Goal: Information Seeking & Learning: Learn about a topic

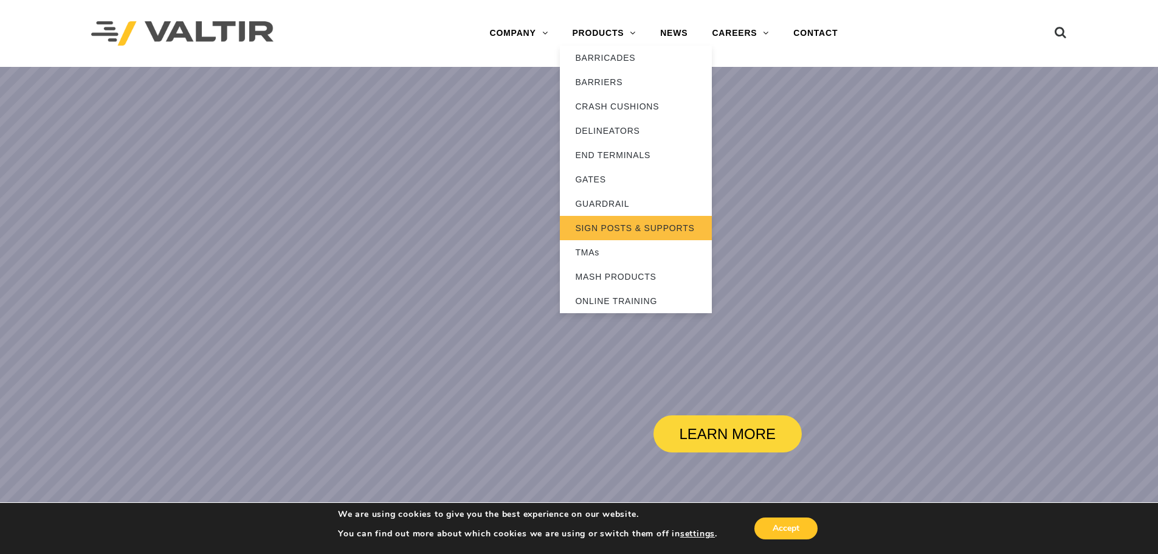
click at [619, 223] on link "SIGN POSTS & SUPPORTS" at bounding box center [636, 228] width 152 height 24
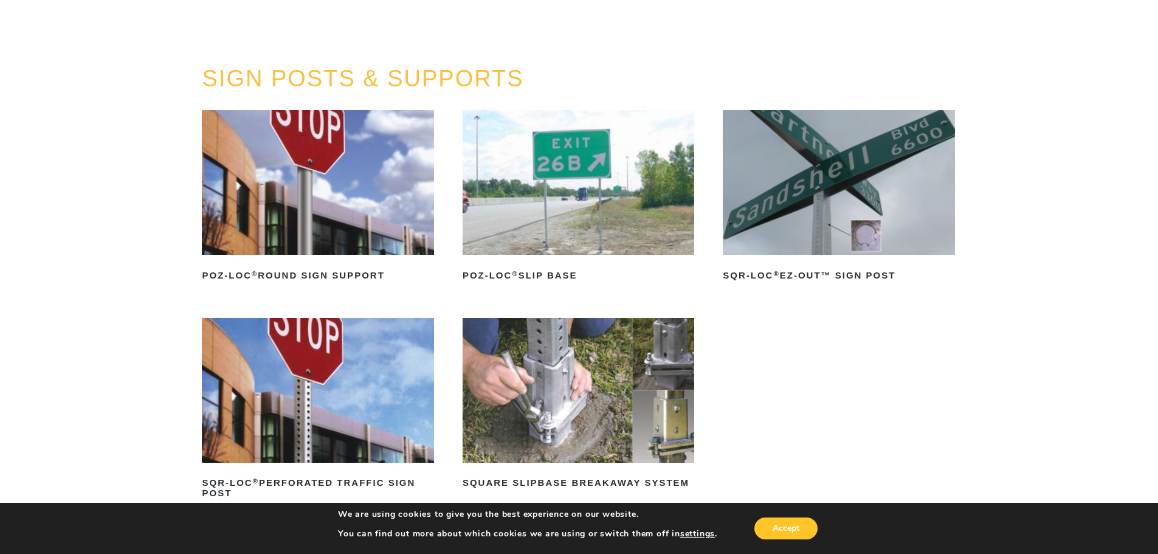
scroll to position [122, 0]
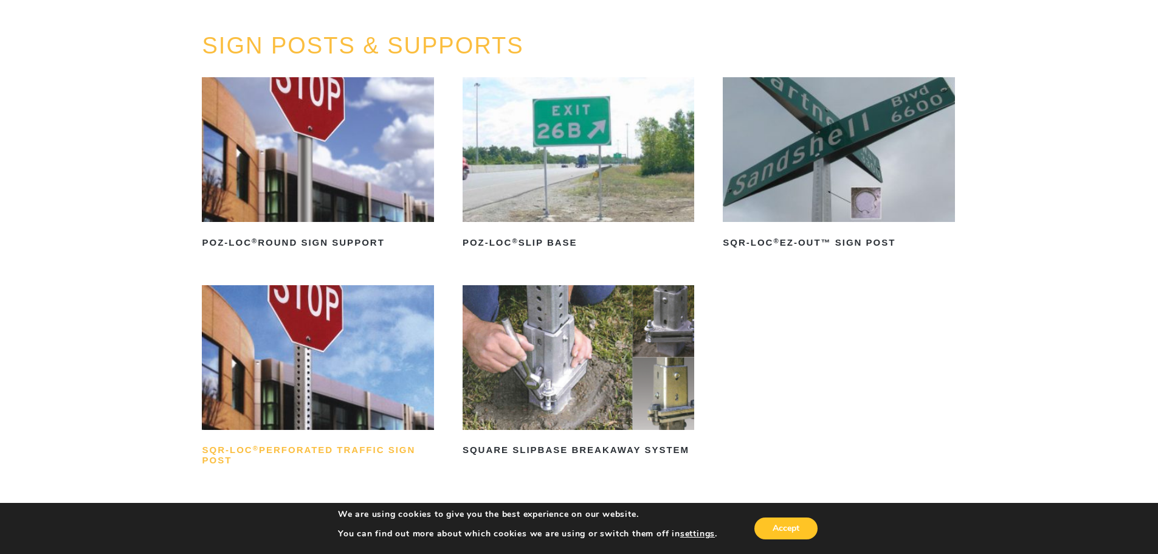
click at [319, 450] on h2 "SQR-LOC ® Perforated Traffic Sign Post" at bounding box center [318, 455] width 232 height 29
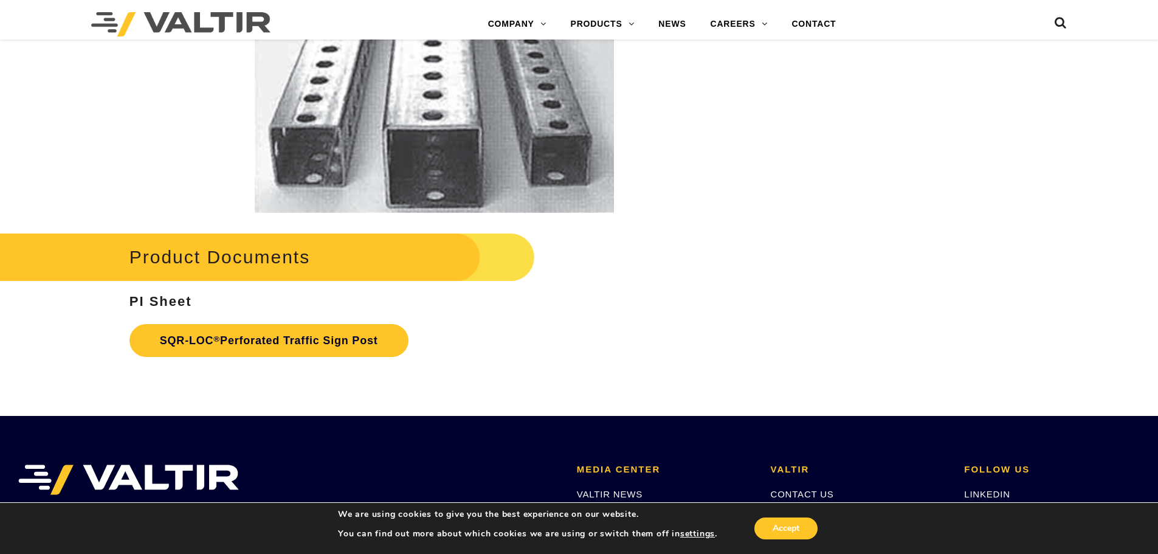
scroll to position [2310, 0]
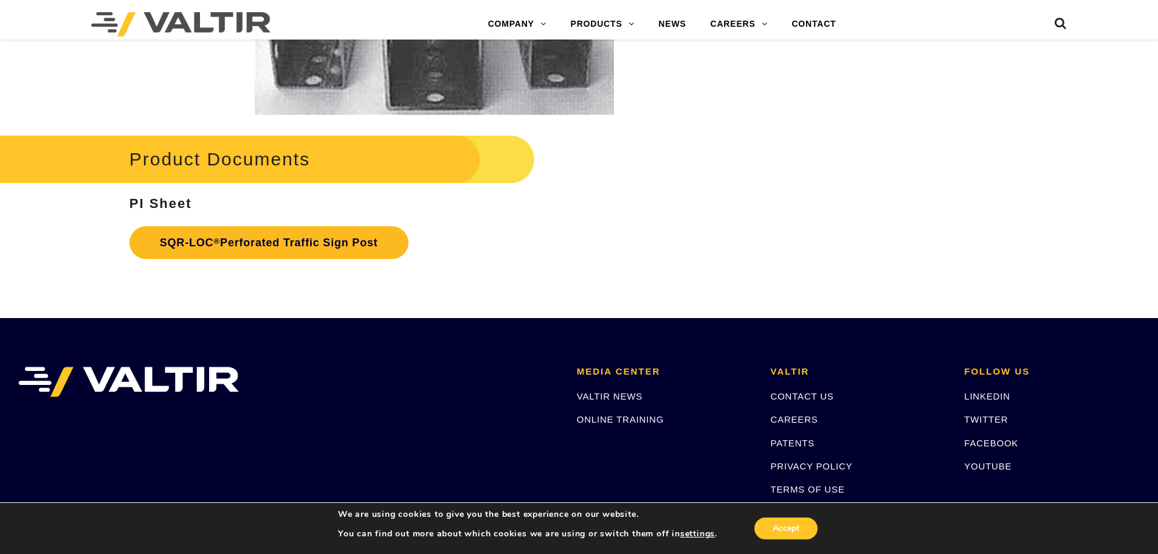
click at [264, 241] on link "SQR-LOC ® Perforated Traffic Sign Post" at bounding box center [268, 242] width 279 height 33
